Goal: Task Accomplishment & Management: Complete application form

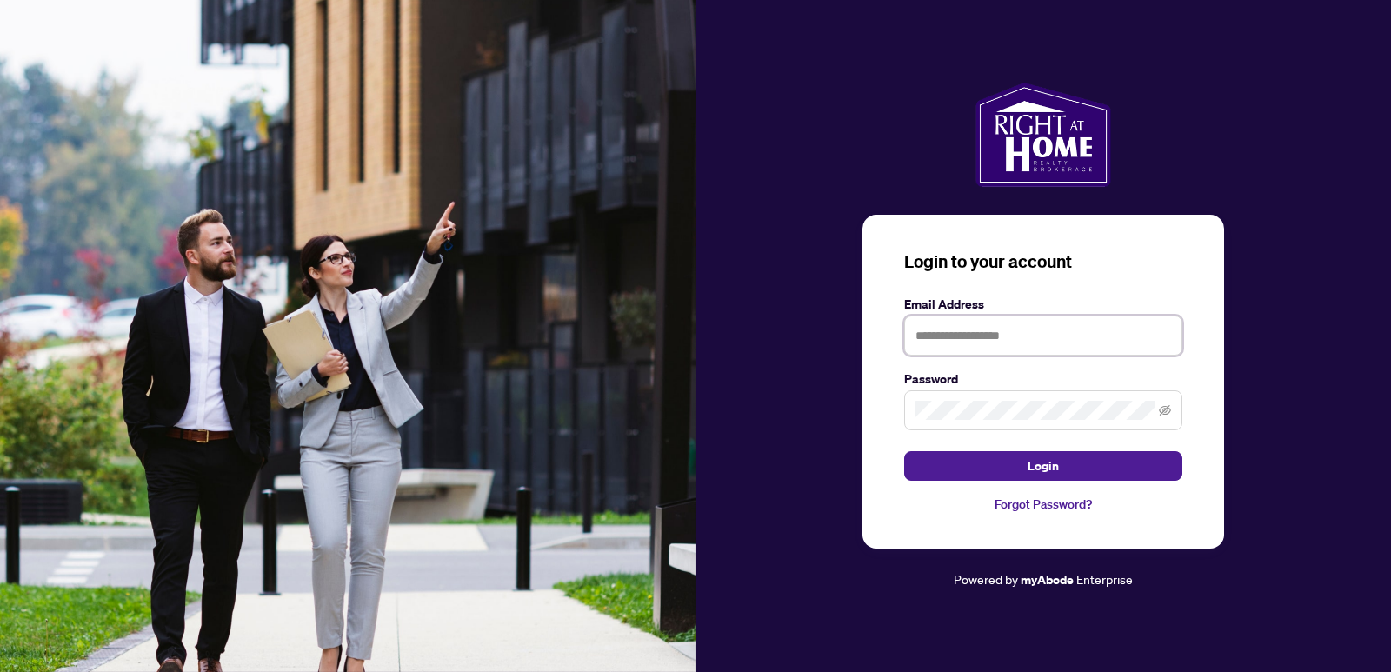
click at [964, 337] on input "text" at bounding box center [1043, 336] width 278 height 40
type input "**********"
click at [904, 451] on button "Login" at bounding box center [1043, 466] width 278 height 30
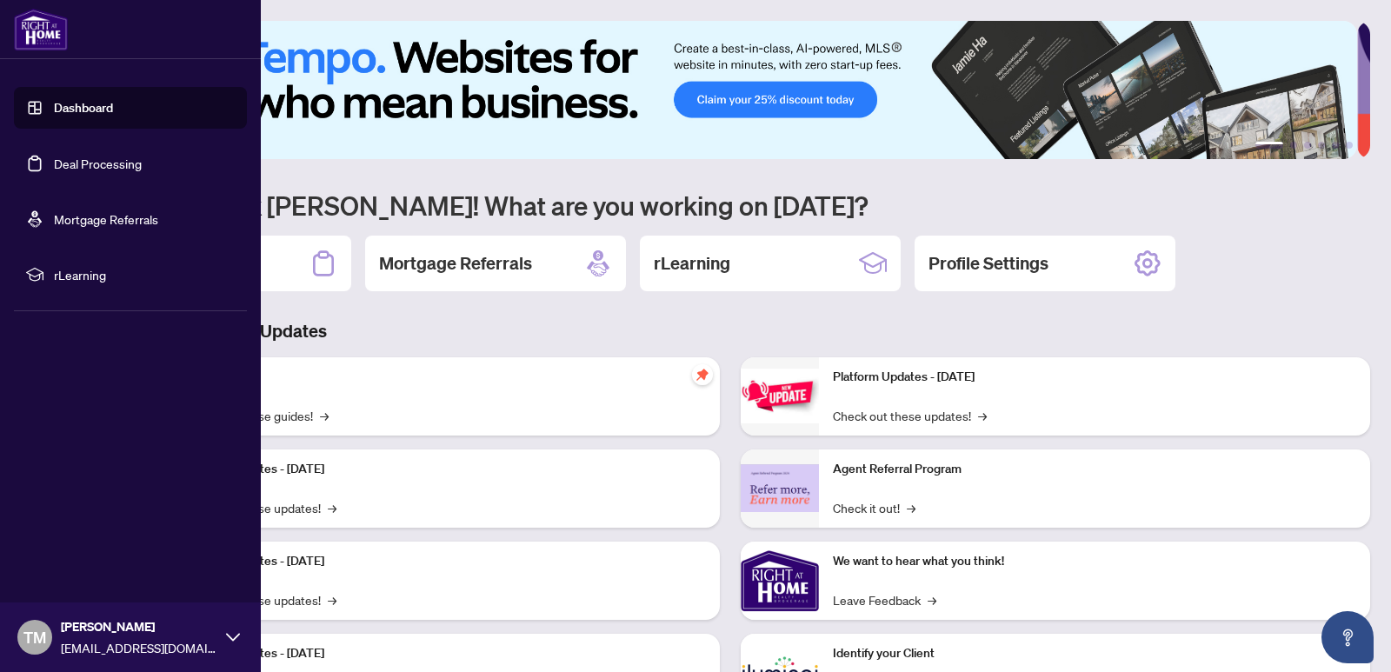
click at [142, 158] on link "Deal Processing" at bounding box center [98, 164] width 88 height 16
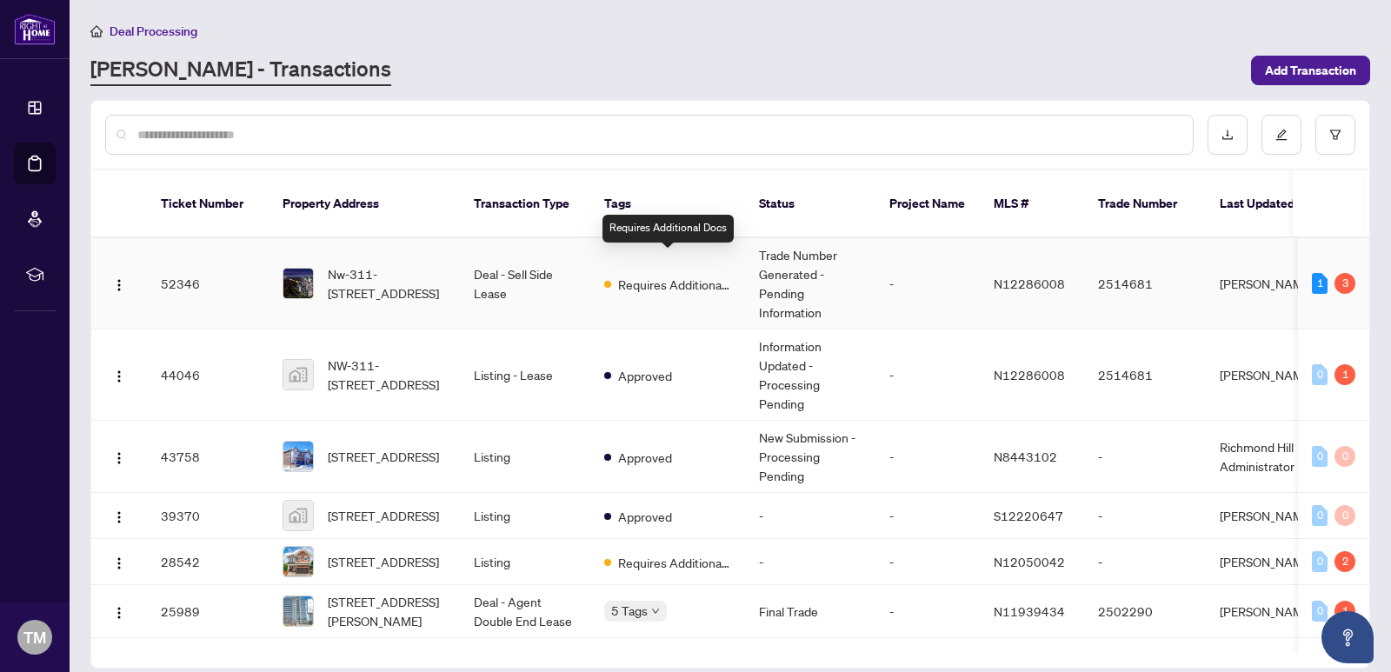
click at [677, 273] on div "Requires Additional Docs" at bounding box center [667, 283] width 127 height 21
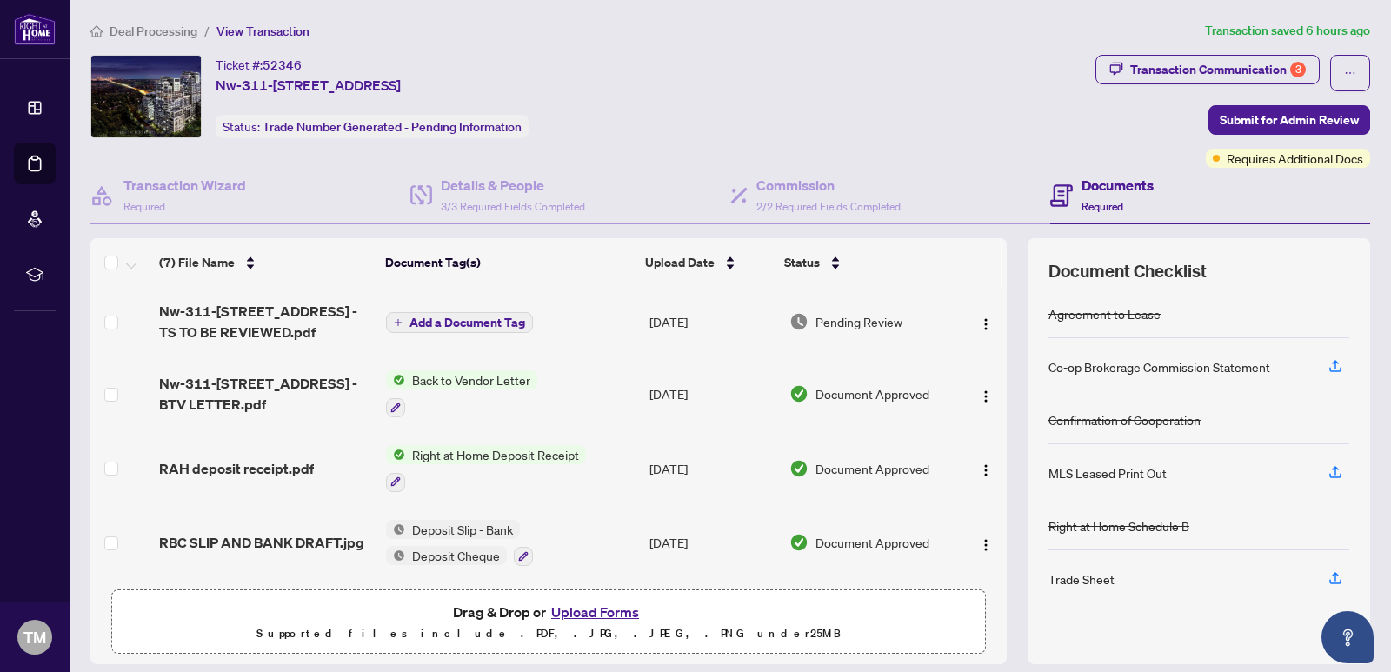
click at [497, 382] on span "Back to Vendor Letter" at bounding box center [471, 379] width 132 height 19
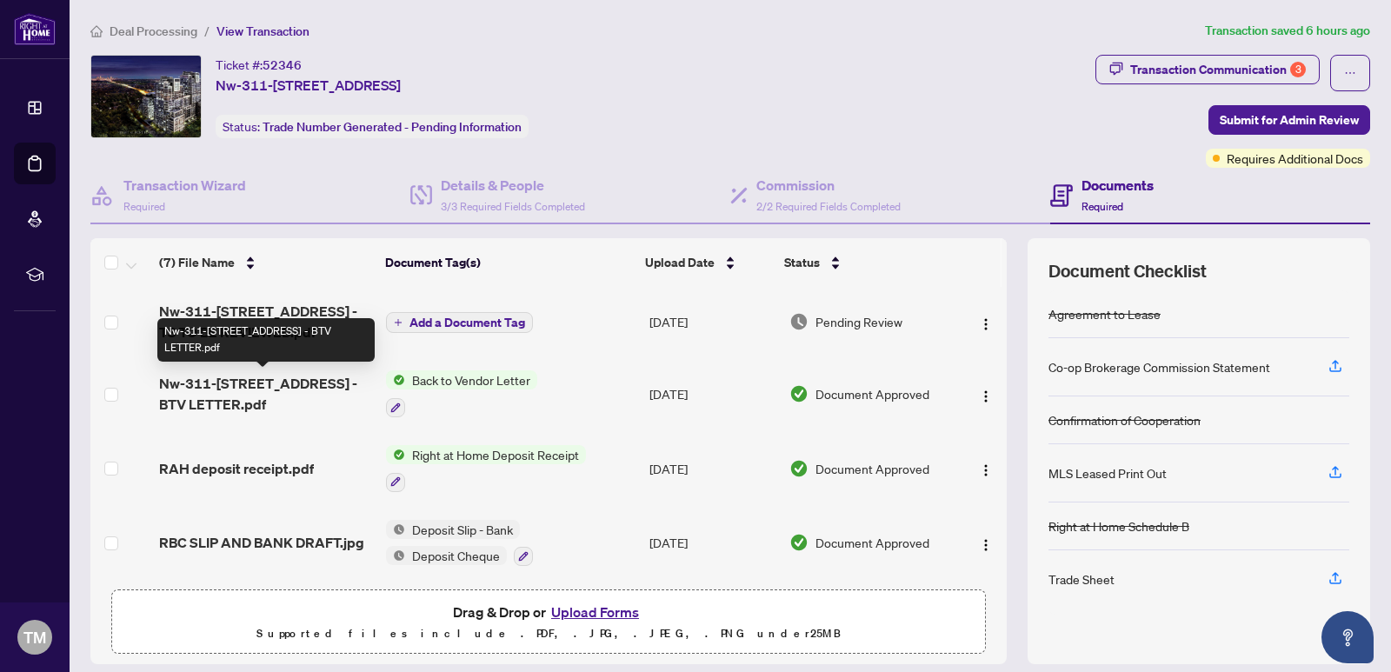
click at [299, 388] on span "Nw-311-[STREET_ADDRESS] - BTV LETTER.pdf" at bounding box center [265, 394] width 213 height 42
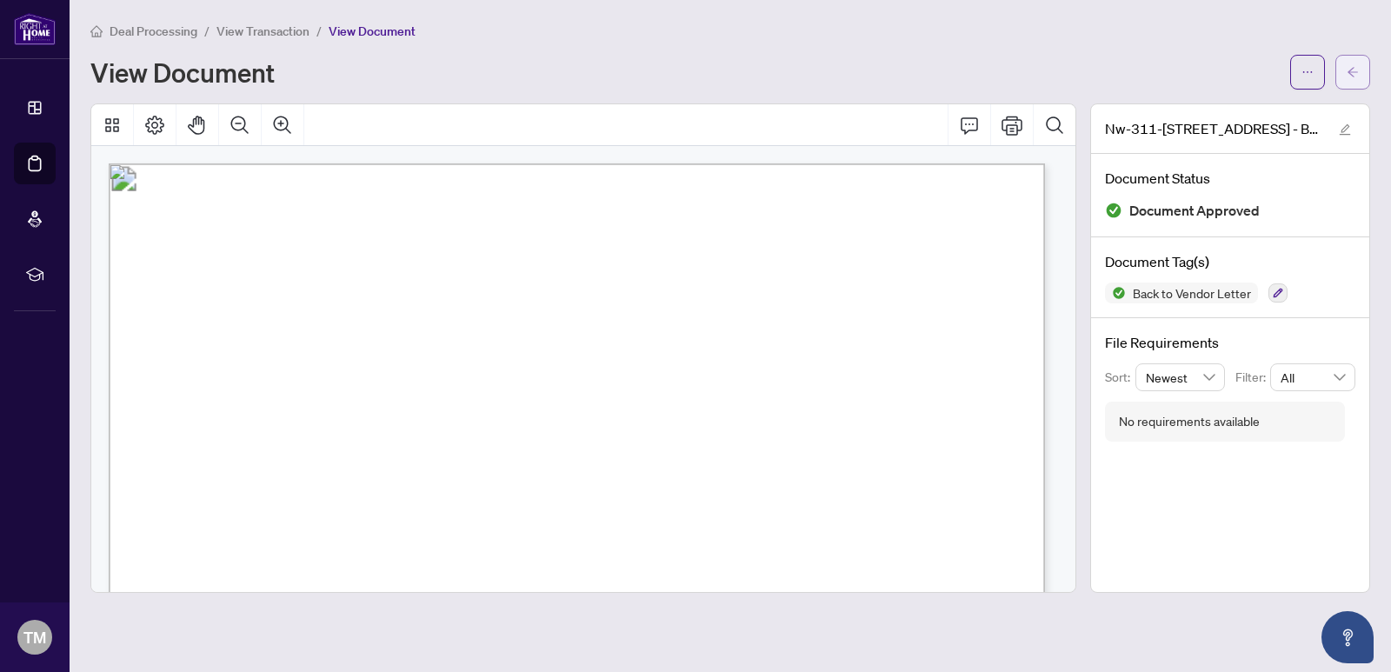
click at [1355, 78] on span "button" at bounding box center [1353, 72] width 12 height 28
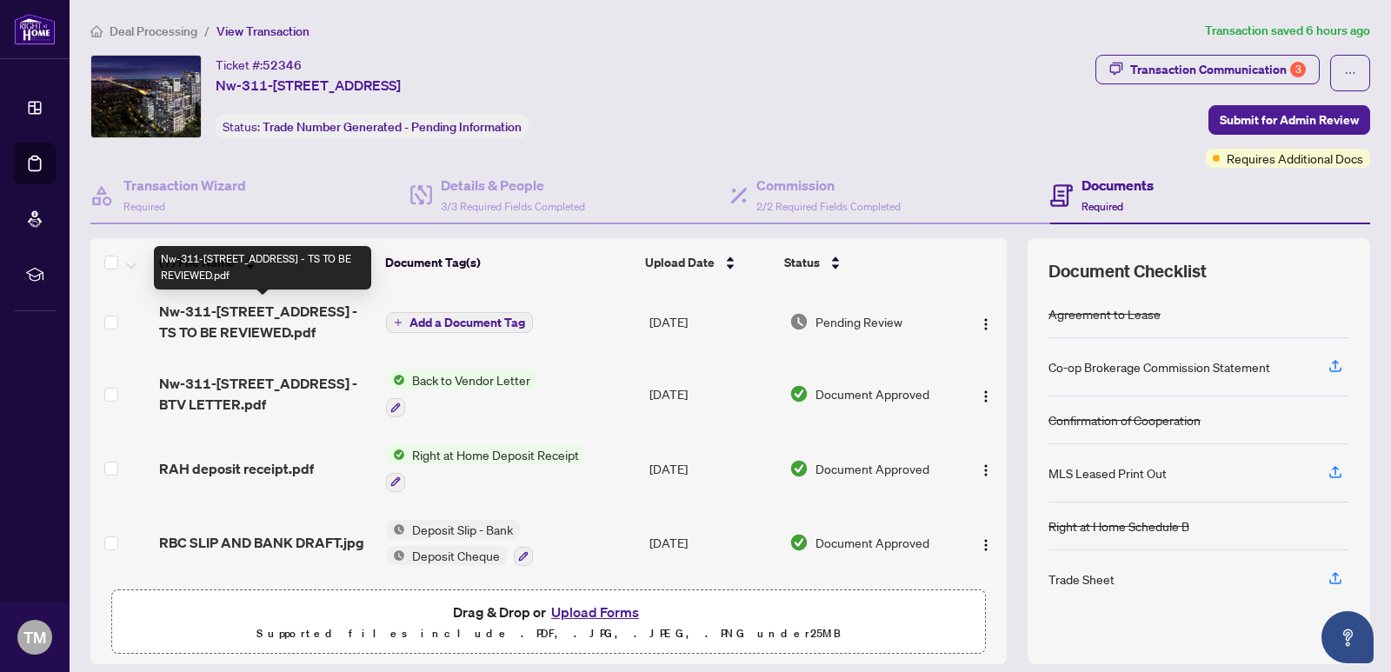
click at [285, 316] on span "Nw-311-[STREET_ADDRESS] - TS TO BE REVIEWED.pdf" at bounding box center [265, 322] width 213 height 42
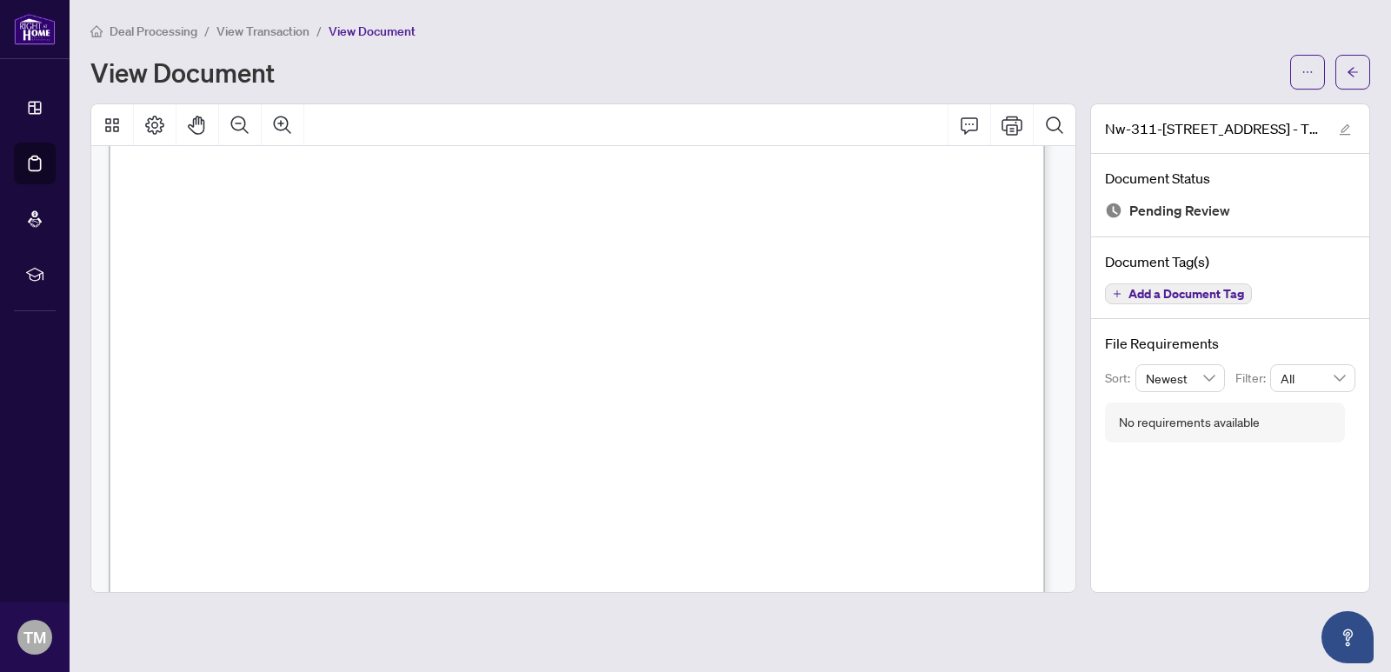
scroll to position [18, 0]
click at [1350, 124] on icon "edit" at bounding box center [1345, 129] width 12 height 12
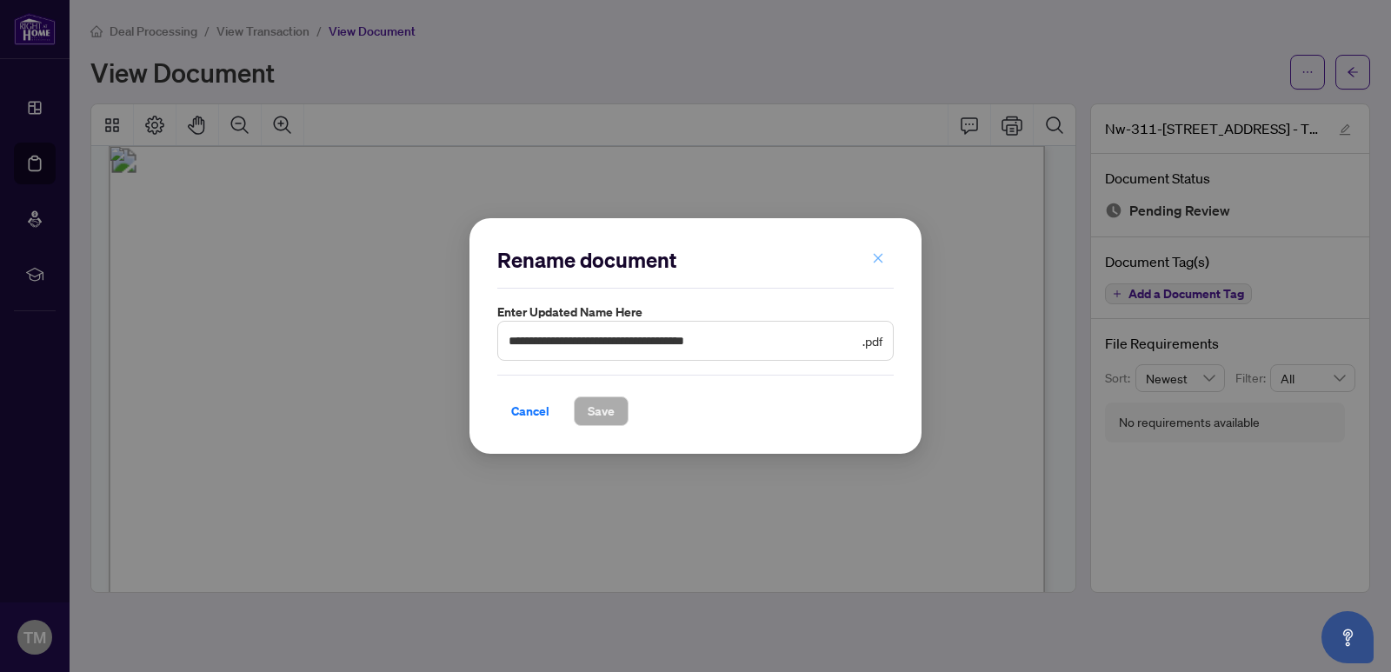
click at [880, 261] on icon "close" at bounding box center [879, 259] width 10 height 10
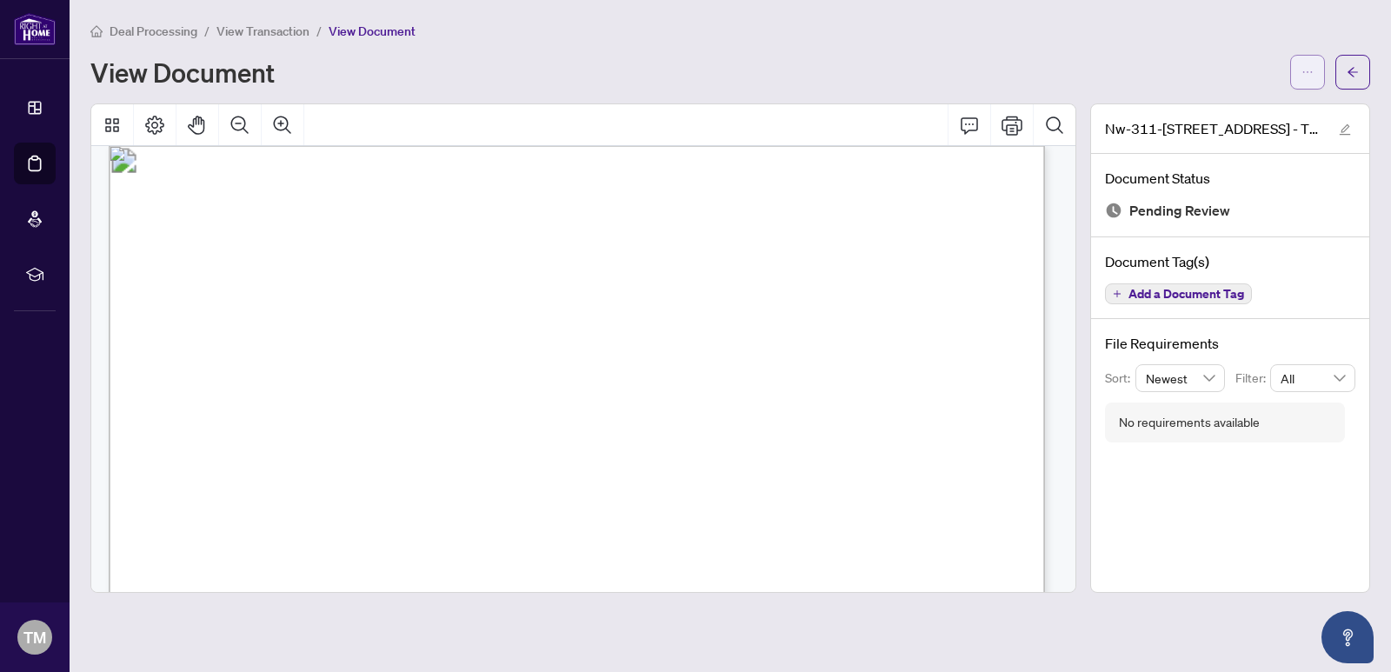
click at [1302, 70] on icon "ellipsis" at bounding box center [1308, 72] width 12 height 12
click at [1204, 110] on span "Download" at bounding box center [1245, 109] width 132 height 19
click at [1349, 63] on span "button" at bounding box center [1353, 72] width 12 height 28
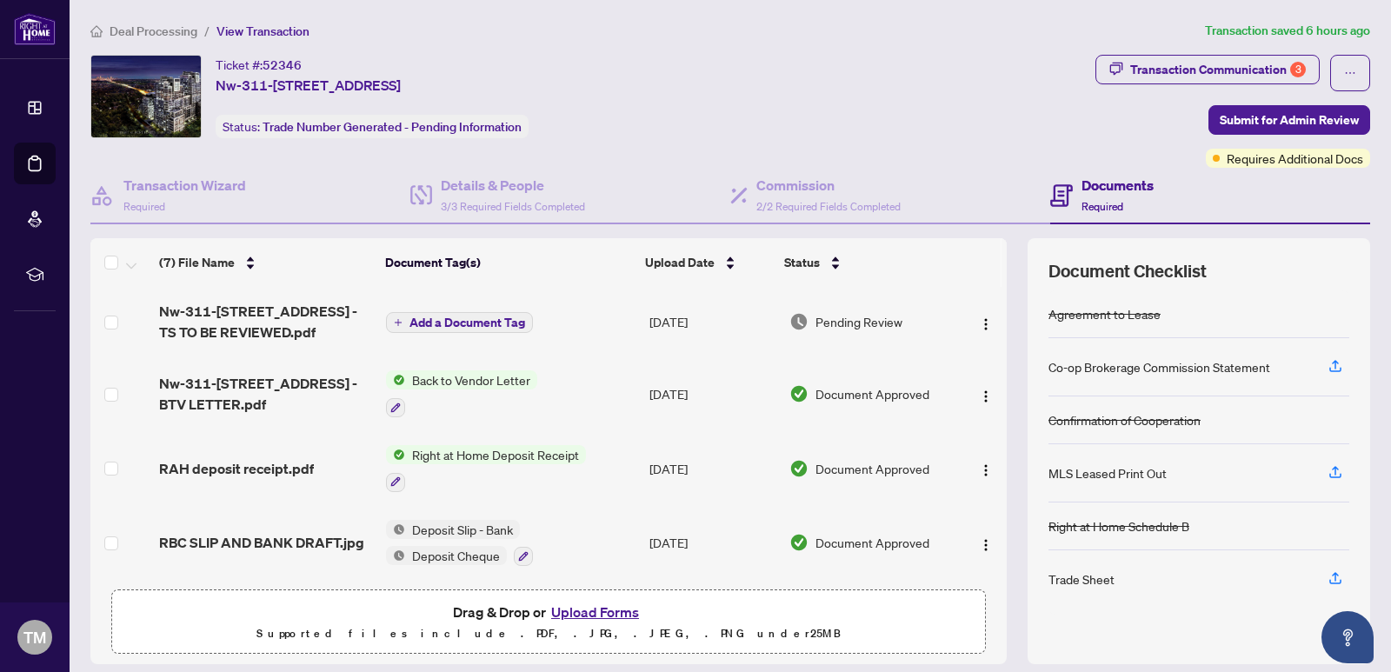
click at [588, 616] on button "Upload Forms" at bounding box center [595, 612] width 98 height 23
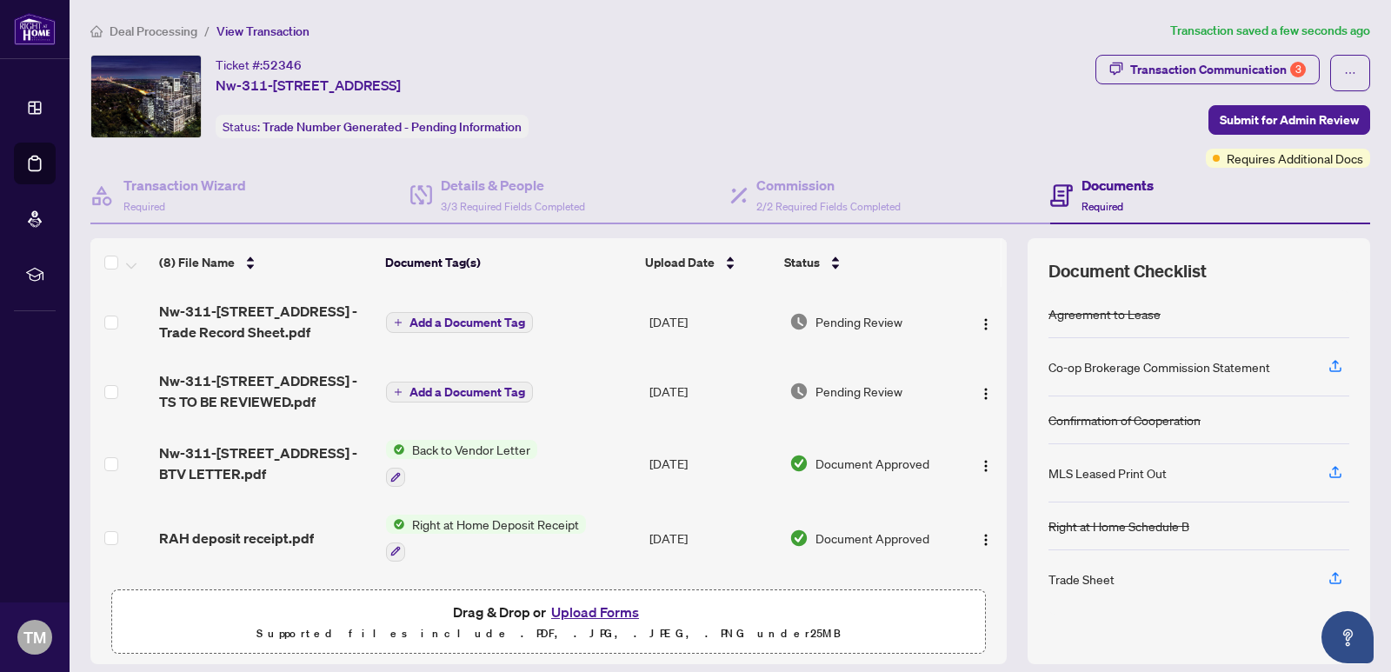
click at [467, 323] on span "Add a Document Tag" at bounding box center [468, 323] width 116 height 12
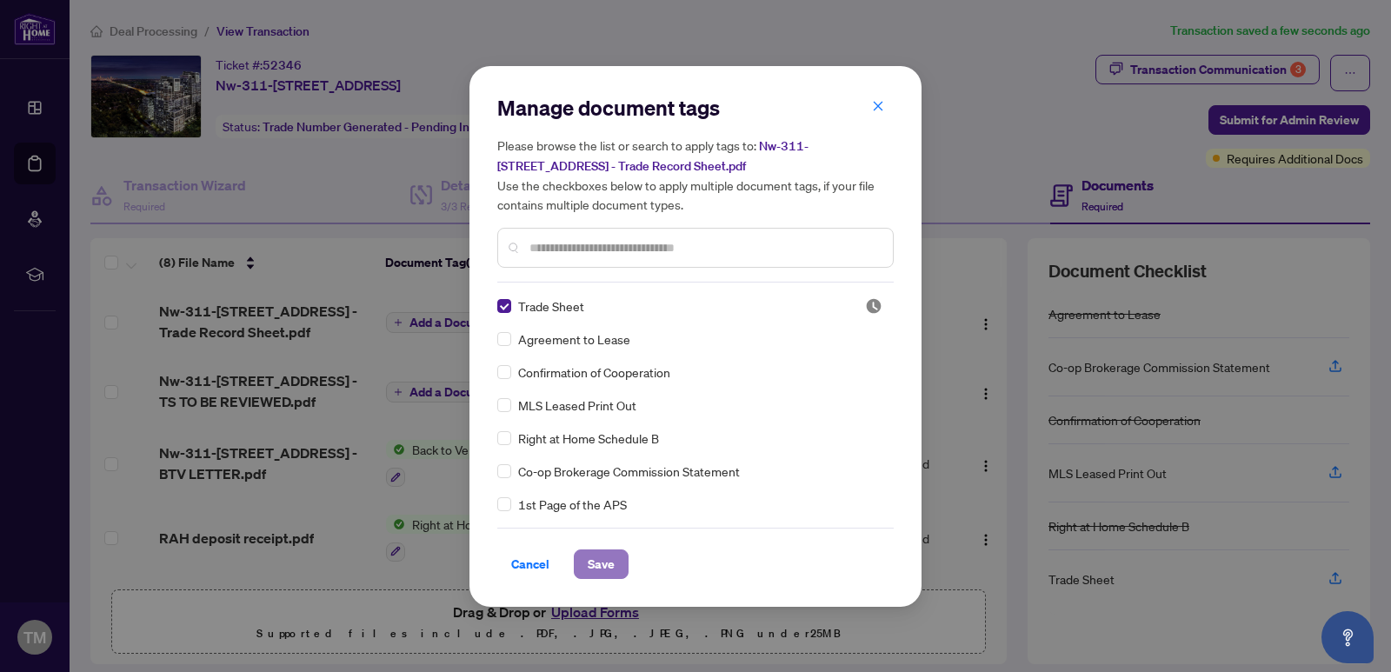
click at [593, 562] on span "Save" at bounding box center [601, 565] width 27 height 28
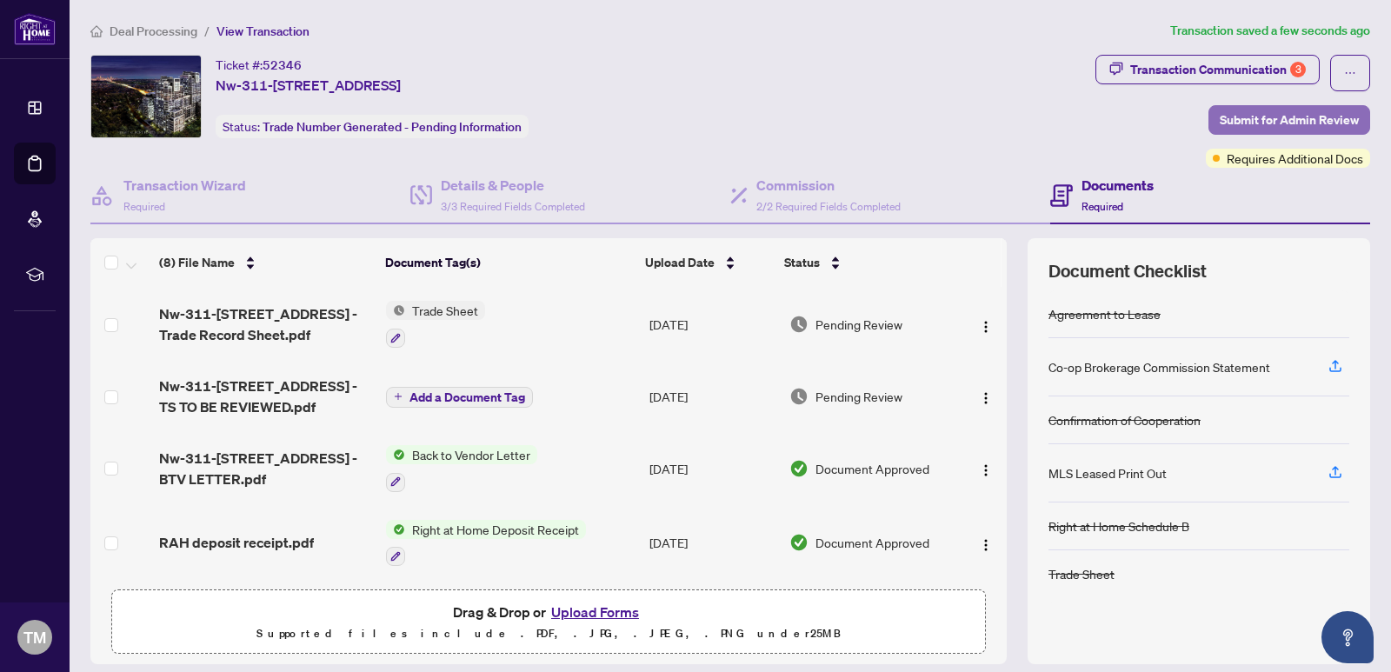
click at [1287, 122] on span "Submit for Admin Review" at bounding box center [1289, 120] width 139 height 28
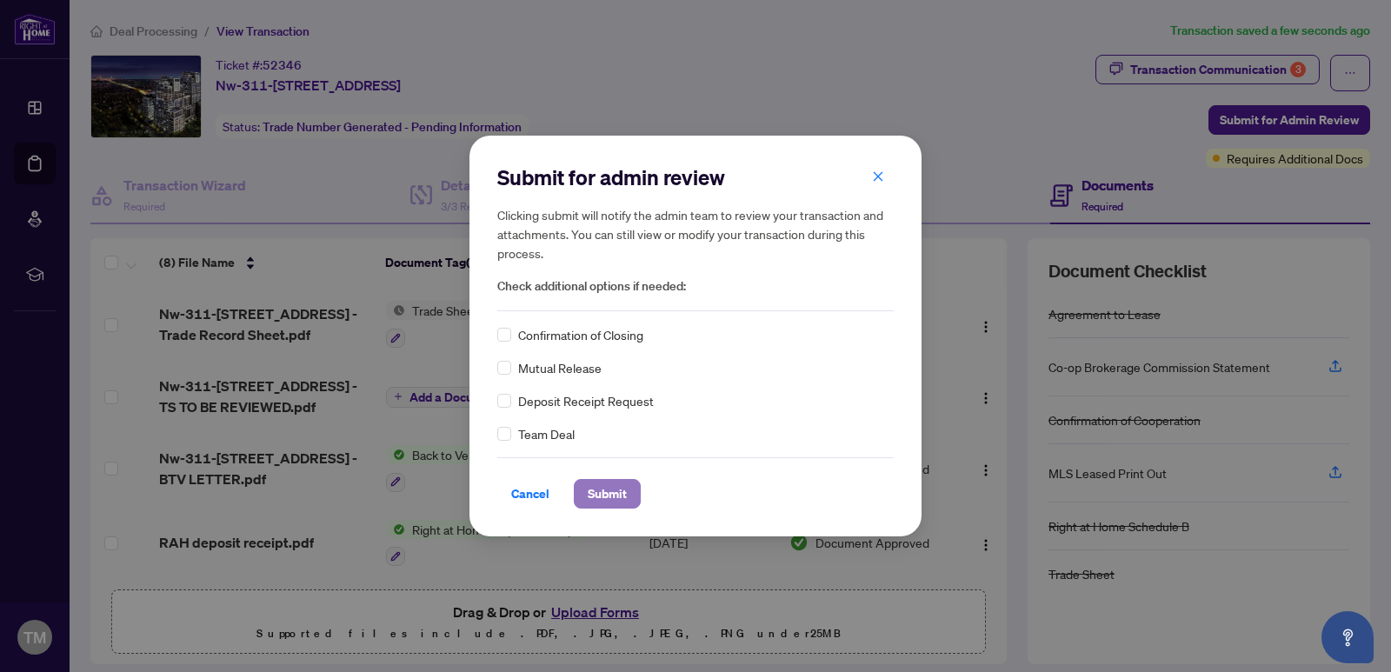
click at [613, 492] on span "Submit" at bounding box center [607, 494] width 39 height 28
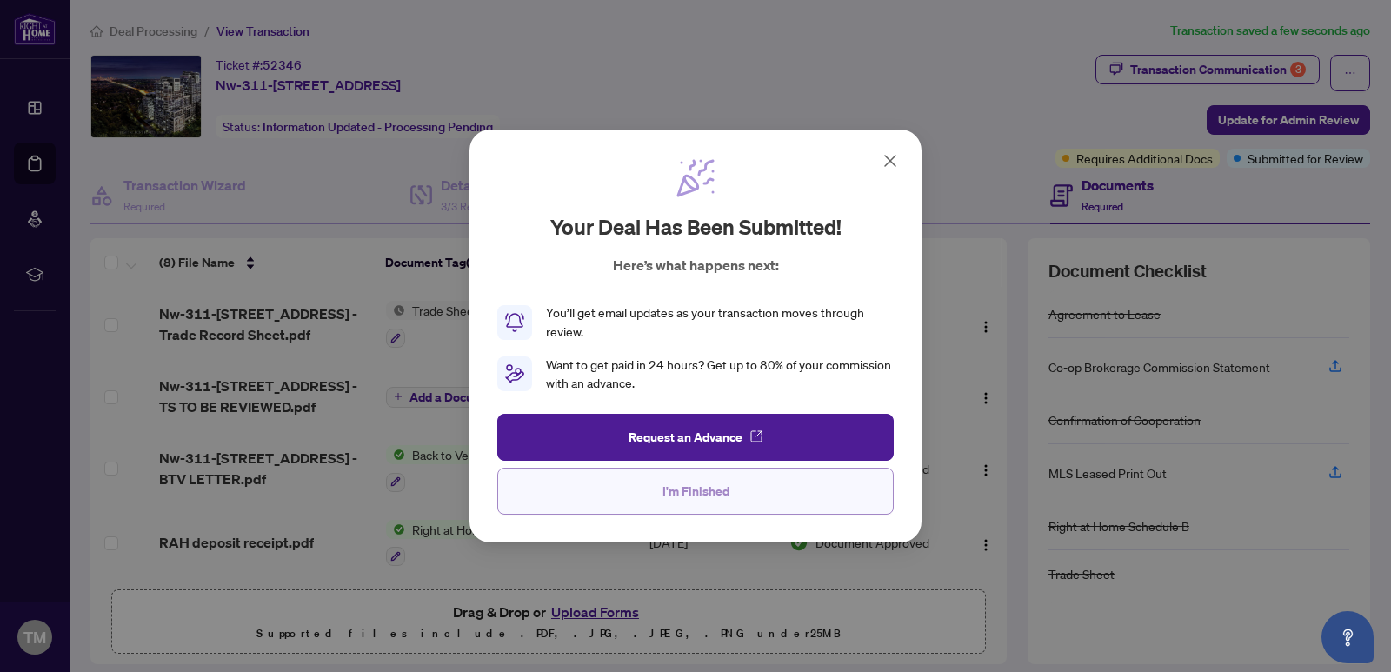
click at [698, 498] on span "I'm Finished" at bounding box center [696, 491] width 67 height 28
